Goal: Information Seeking & Learning: Learn about a topic

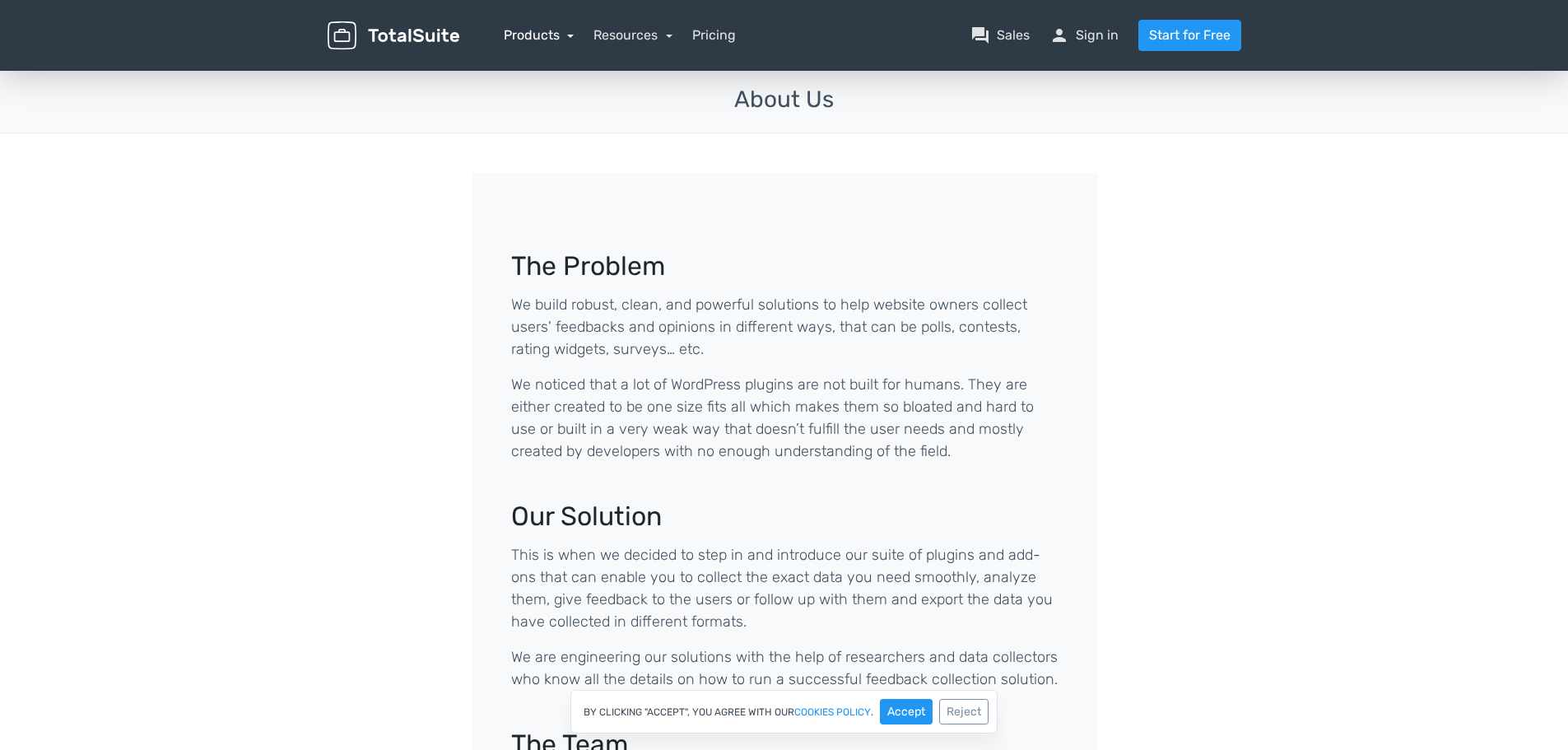
click at [523, 39] on link "Products" at bounding box center [539, 35] width 71 height 15
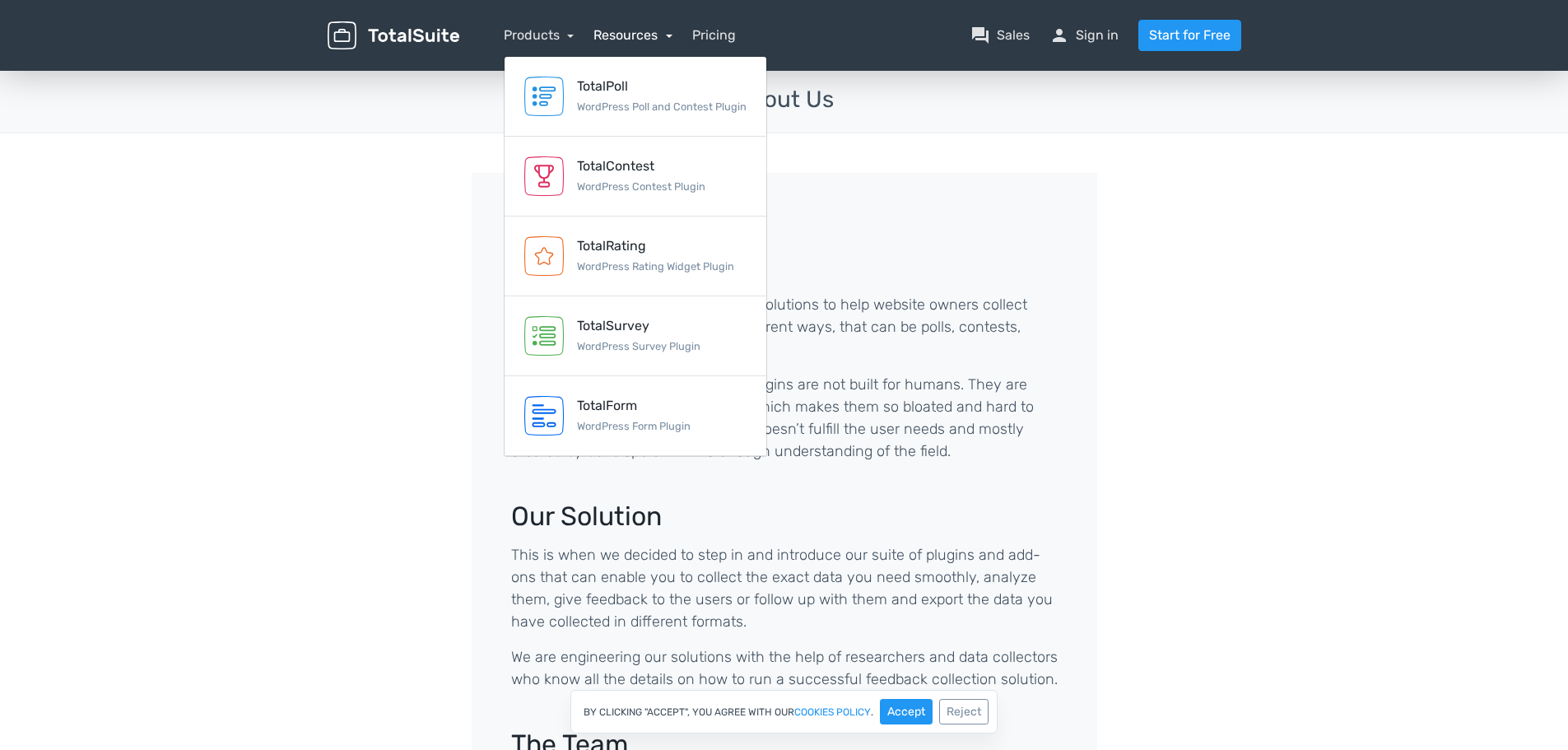
click at [630, 34] on link "Resources" at bounding box center [633, 35] width 79 height 15
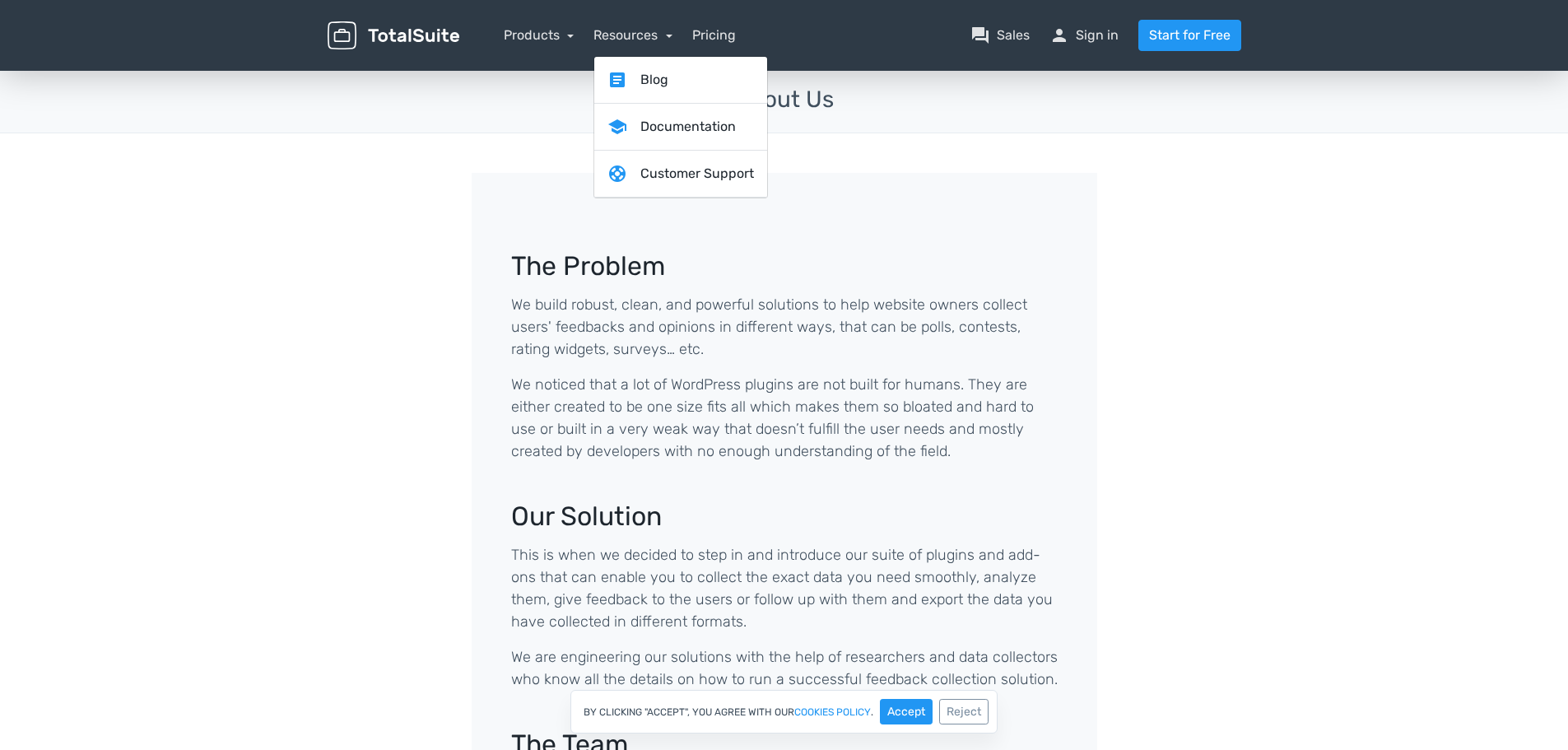
click at [747, 34] on nav "Products TotalPoll WordPress Poll and Contest Plugin TotalContest WordPress Con…" at bounding box center [862, 35] width 782 height 32
click at [719, 34] on link "Pricing" at bounding box center [713, 35] width 44 height 20
